Goal: Task Accomplishment & Management: Complete application form

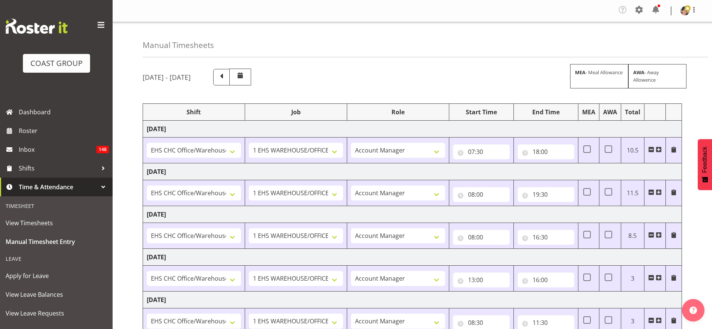
select select "1404"
select select "69"
select select "37"
select select "1404"
select select "69"
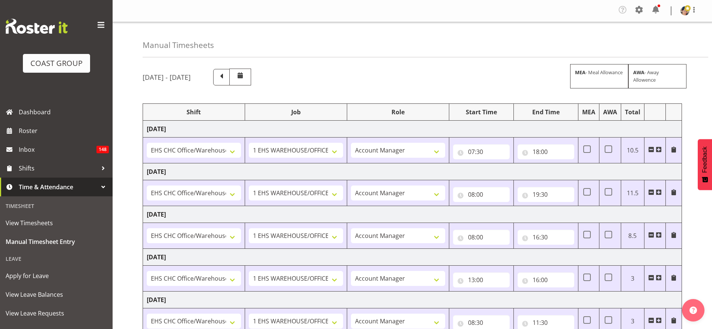
select select "37"
select select "1404"
select select "69"
select select "37"
select select "1404"
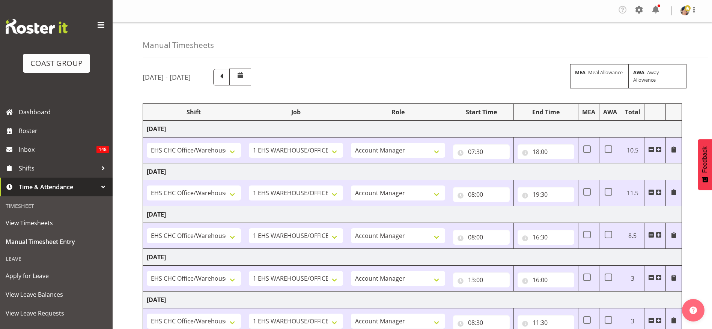
select select "69"
select select "37"
select select "1404"
select select "69"
select select "37"
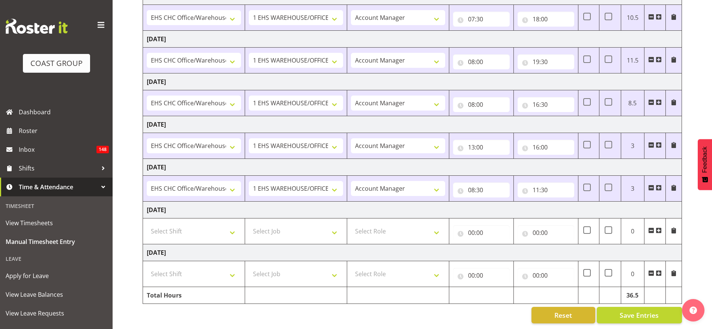
scroll to position [141, 0]
click at [35, 112] on span "Dashboard" at bounding box center [64, 112] width 90 height 11
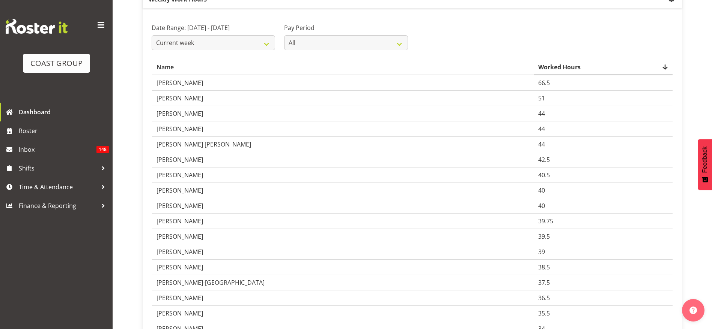
scroll to position [78, 0]
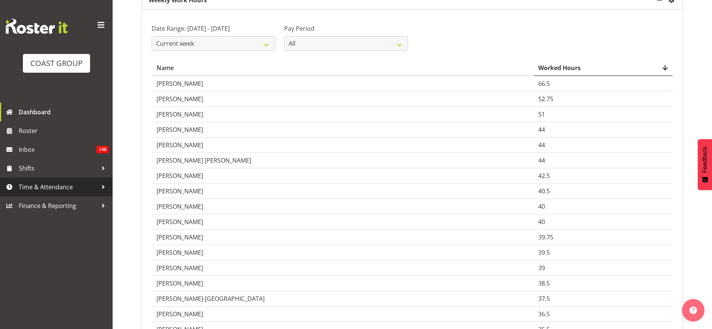
click at [45, 180] on link "Time & Attendance" at bounding box center [56, 187] width 113 height 19
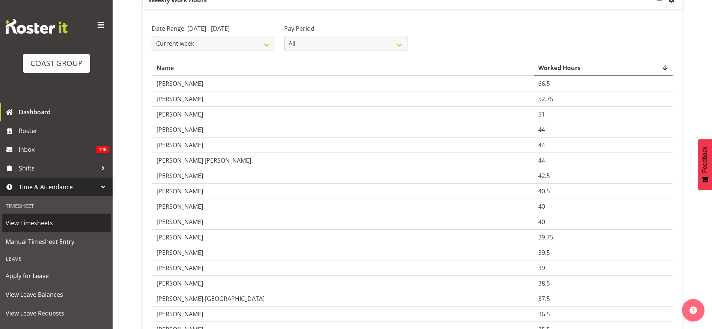
click at [37, 226] on span "View Timesheets" at bounding box center [56, 223] width 101 height 11
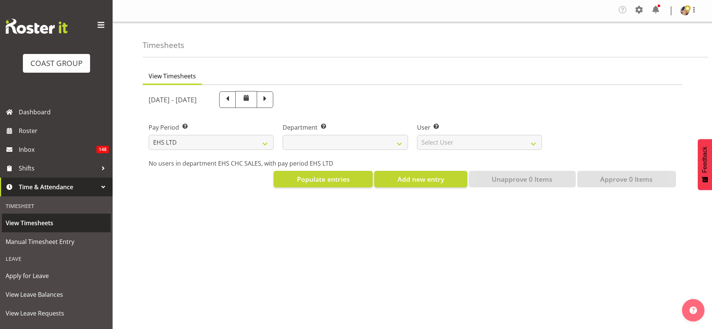
select select "7"
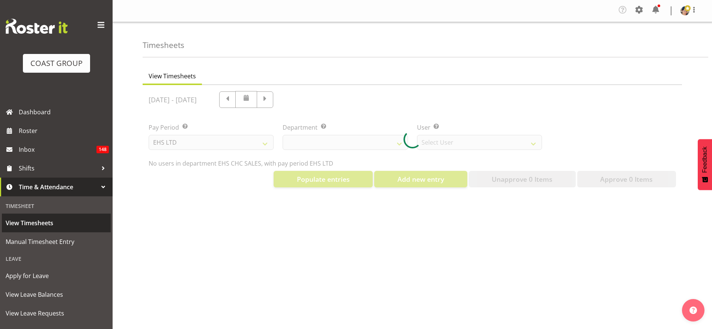
select select "42"
select select "9019"
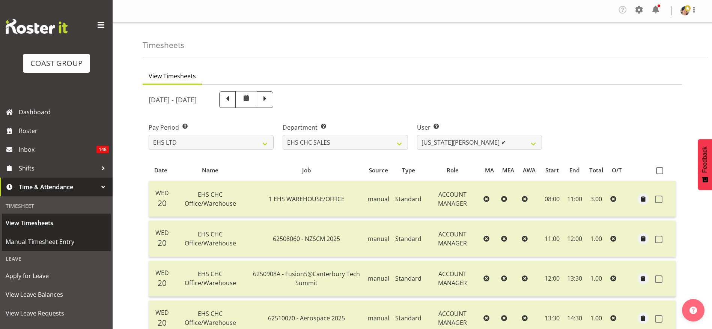
click at [72, 245] on span "Manual Timesheet Entry" at bounding box center [56, 241] width 101 height 11
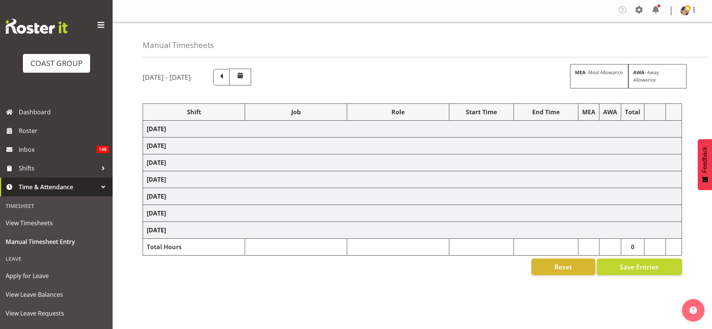
select select "1404"
select select "69"
select select "37"
select select "1404"
select select "69"
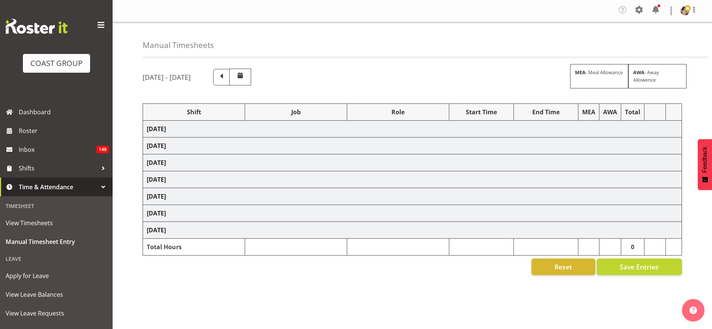
select select "37"
select select "1404"
select select "69"
select select "37"
select select "1404"
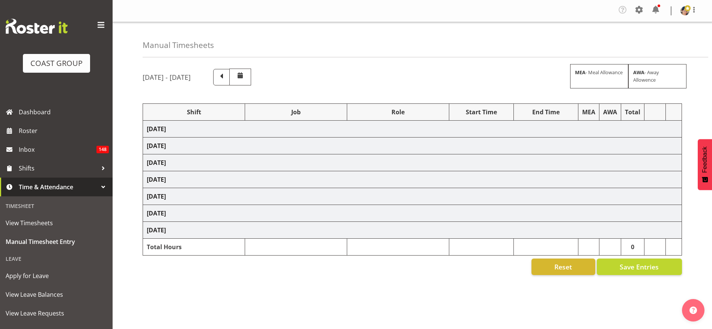
select select "69"
select select "37"
select select "1404"
select select "69"
select select "37"
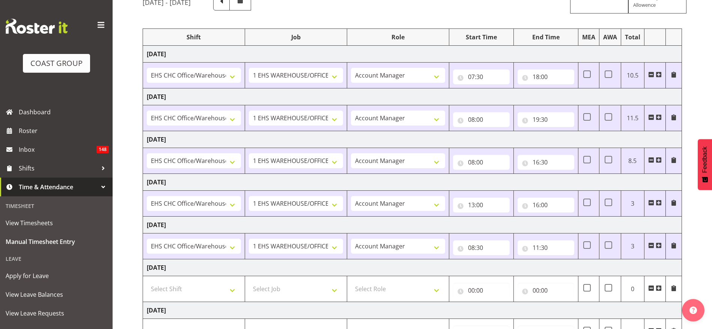
scroll to position [141, 0]
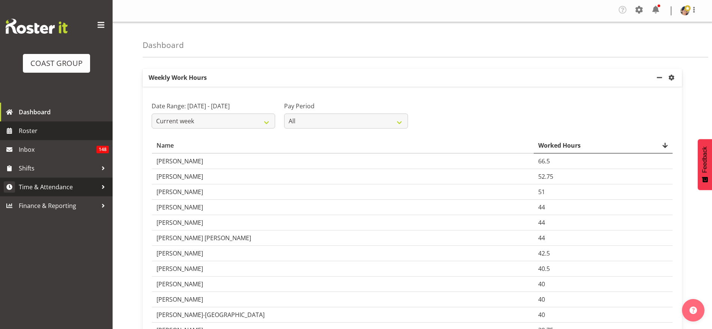
click at [57, 186] on span "Time & Attendance" at bounding box center [58, 187] width 79 height 11
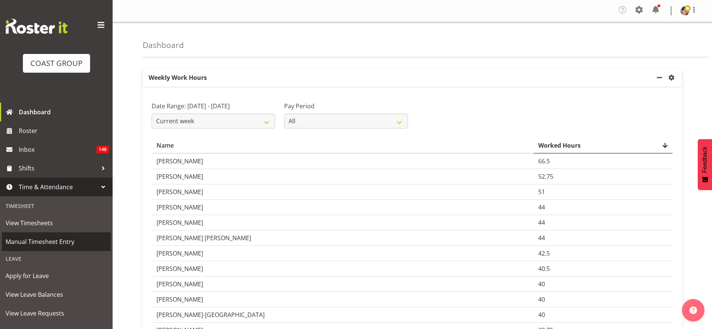
click at [64, 249] on link "Manual Timesheet Entry" at bounding box center [56, 242] width 109 height 19
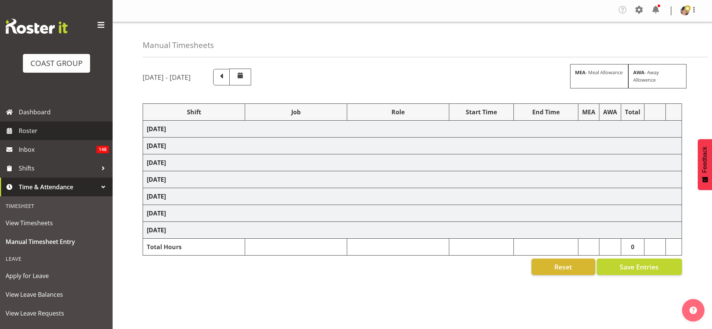
select select "1404"
select select "69"
select select "37"
select select "1404"
select select "69"
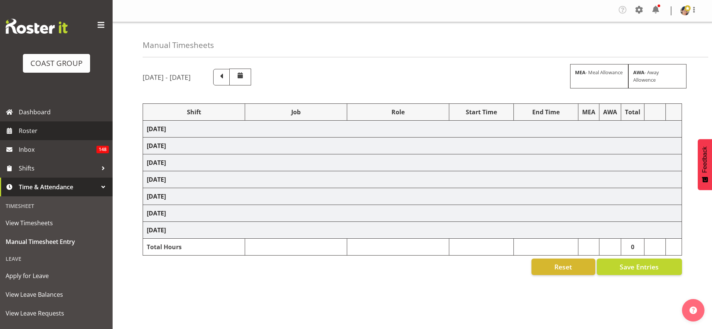
select select "37"
select select "1404"
select select "69"
select select "37"
select select "1404"
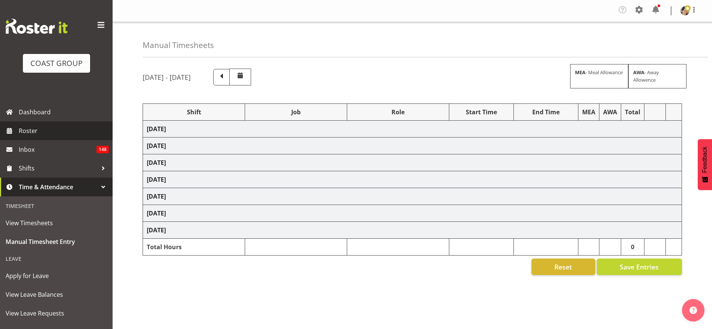
select select "69"
select select "37"
select select "1404"
select select "69"
select select "37"
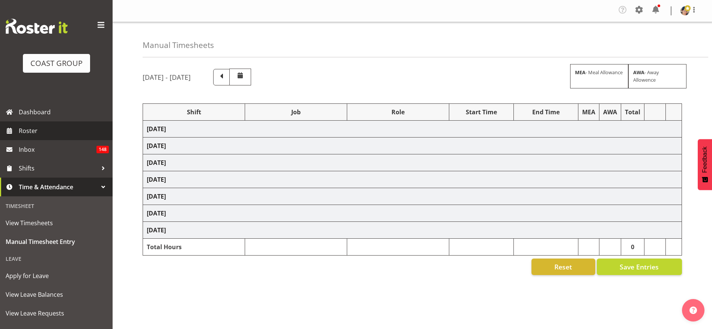
select select "11"
select select "30"
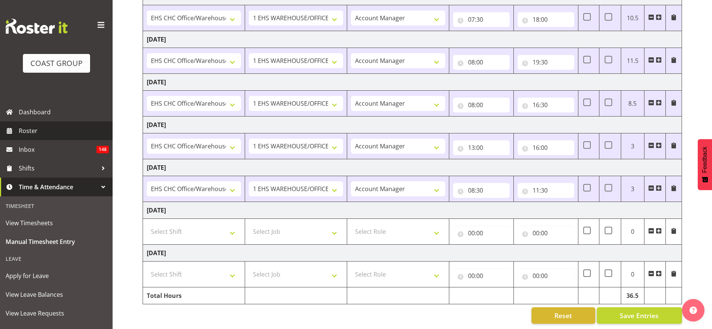
scroll to position [141, 0]
click at [542, 184] on input "11:30" at bounding box center [545, 190] width 57 height 15
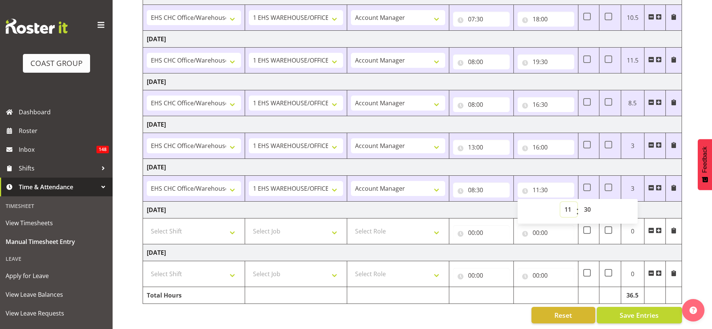
click at [573, 206] on select "00 01 02 03 04 05 06 07 08 09 10 11 12 13 14 15 16 17 18 19 20 21 22 23" at bounding box center [568, 209] width 17 height 15
select select "12"
click at [560, 202] on select "00 01 02 03 04 05 06 07 08 09 10 11 12 13 14 15 16 17 18 19 20 21 22 23" at bounding box center [568, 209] width 17 height 15
type input "12:30"
click at [591, 202] on select "00 01 02 03 04 05 06 07 08 09 10 11 12 13 14 15 16 17 18 19 20 21 22 23 24 25 2…" at bounding box center [588, 209] width 17 height 15
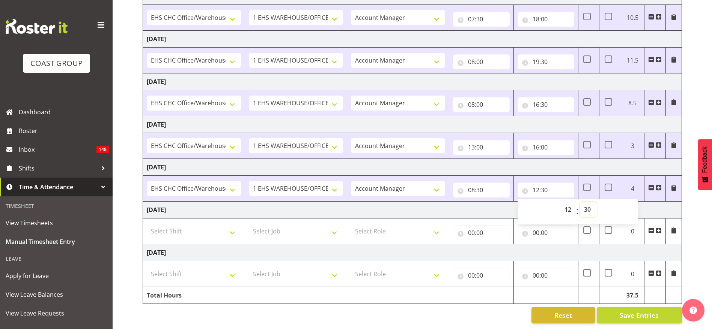
select select "0"
click at [580, 202] on select "00 01 02 03 04 05 06 07 08 09 10 11 12 13 14 15 16 17 18 19 20 21 22 23 24 25 2…" at bounding box center [588, 209] width 17 height 15
type input "12:00"
click at [640, 311] on span "Save Entries" at bounding box center [639, 316] width 39 height 10
